Goal: Transaction & Acquisition: Purchase product/service

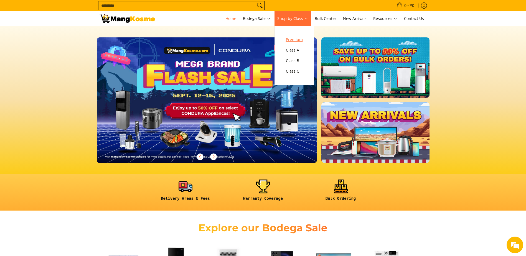
click at [299, 38] on span "Premium" at bounding box center [294, 39] width 17 height 7
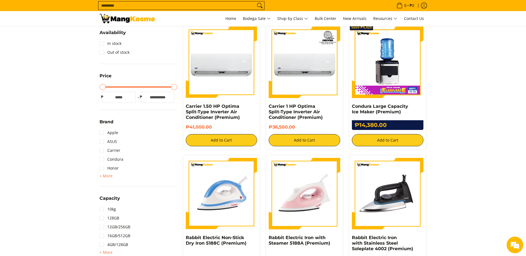
scroll to position [111, 0]
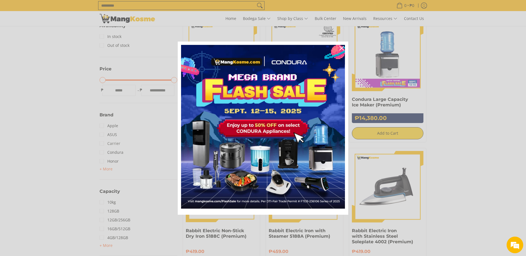
click at [103, 140] on div "Marketing offer form" at bounding box center [263, 128] width 526 height 256
click at [341, 47] on icon "close icon" at bounding box center [341, 48] width 4 height 4
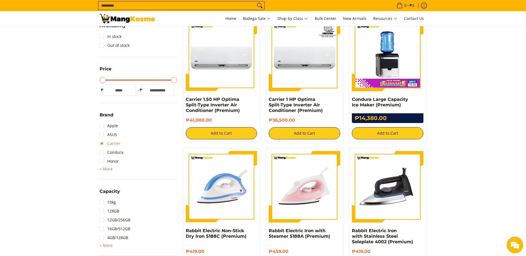
click at [103, 145] on link "Carrier" at bounding box center [110, 143] width 21 height 9
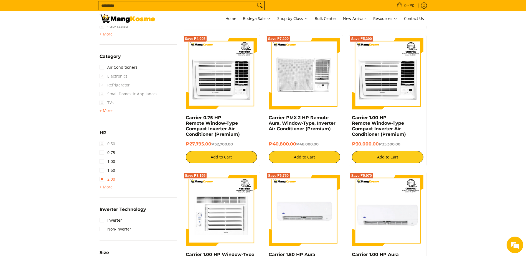
click at [101, 181] on link "2.00" at bounding box center [108, 179] width 16 height 9
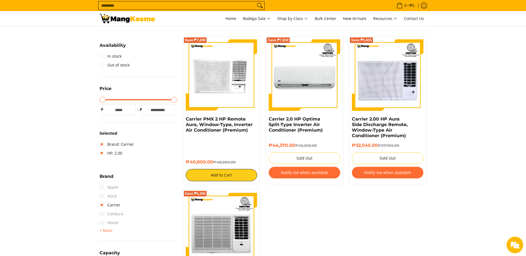
scroll to position [78, 0]
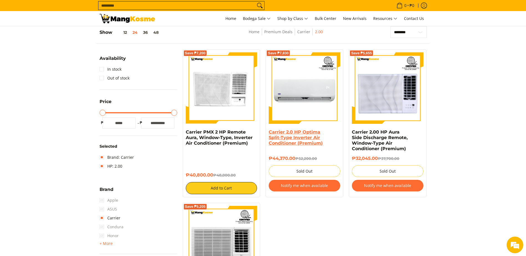
click at [312, 142] on link "Carrier 2.0 HP Optima Split-Type Inverter Air Conditioner (Premium)" at bounding box center [296, 137] width 54 height 16
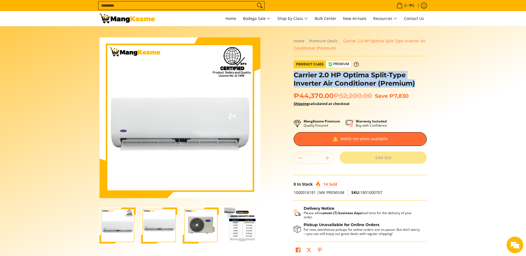
drag, startPoint x: 293, startPoint y: 74, endPoint x: 416, endPoint y: 82, distance: 122.8
click at [416, 82] on div "**********" at bounding box center [360, 148] width 139 height 223
copy h1 "Carrier 2.0 HP Optima Split-Type Inverter Air Conditioner (Premium)"
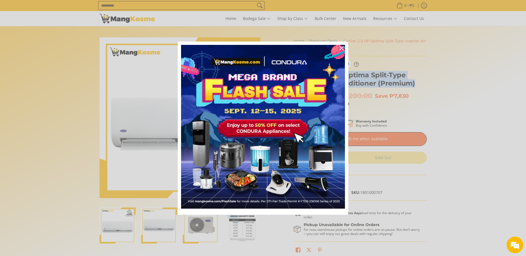
copy h1 "Carrier 2.0 HP Optima Split-Type Inverter Air Conditioner (Premium)"
click at [342, 46] on icon "close icon" at bounding box center [341, 48] width 4 height 4
